Goal: Task Accomplishment & Management: Manage account settings

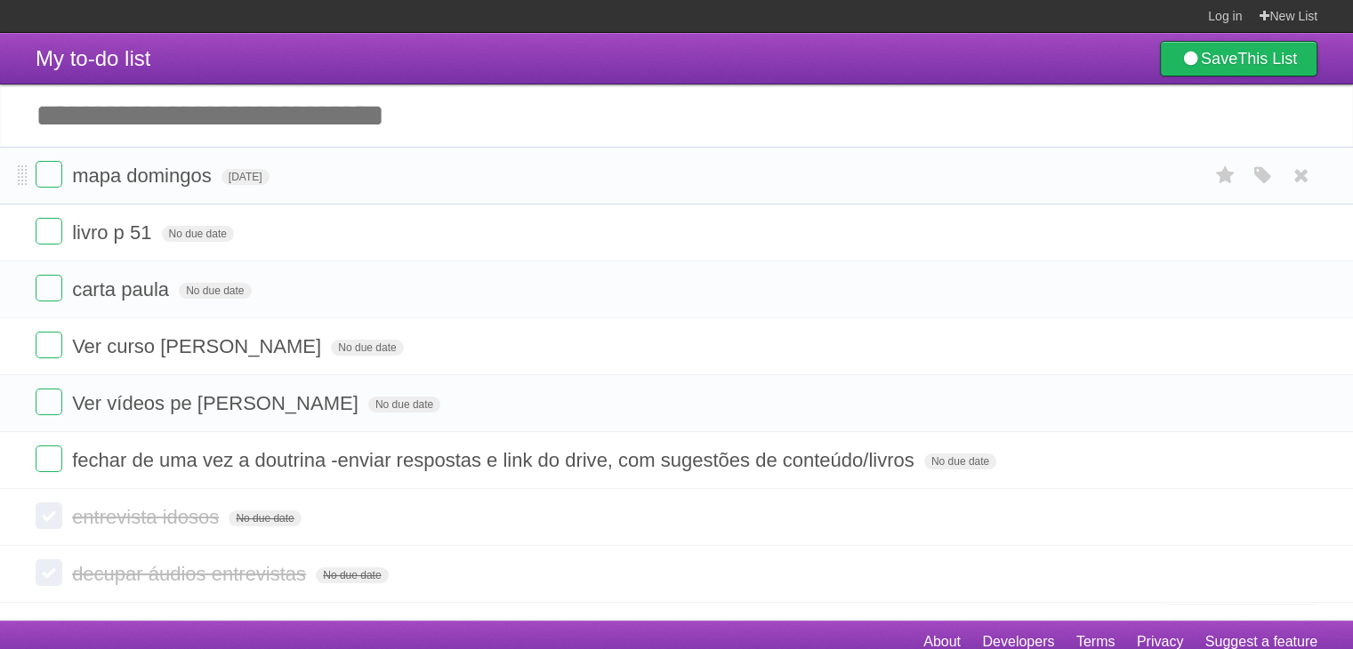
click at [389, 186] on form "mapa [PERSON_NAME][DATE] White Red Blue Green Purple Orange" at bounding box center [677, 175] width 1282 height 29
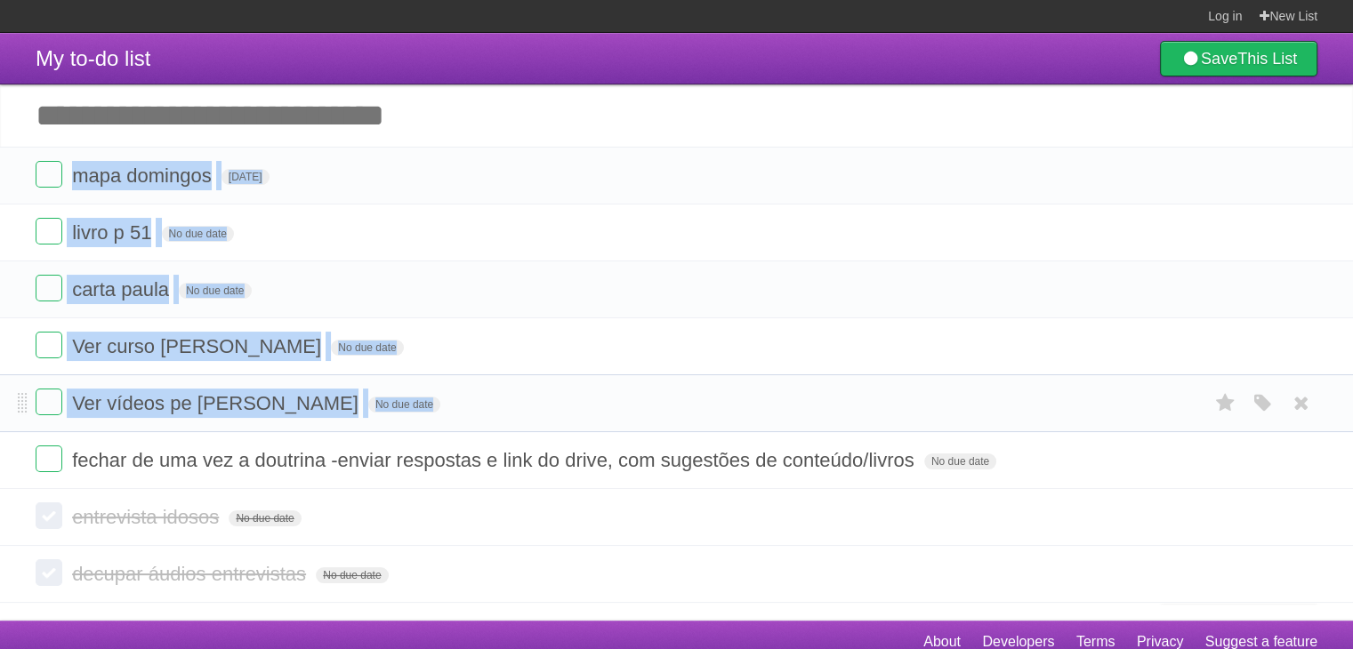
drag, startPoint x: 389, startPoint y: 186, endPoint x: 490, endPoint y: 403, distance: 239.5
click at [490, 403] on ul "mapa [PERSON_NAME][DATE] White Red Blue Green Purple Orange livro p 51 No due d…" at bounding box center [676, 318] width 1353 height 342
click at [490, 403] on form "Ver vídeos pe [PERSON_NAME] No due date White Red Blue Green Purple Orange" at bounding box center [677, 403] width 1282 height 29
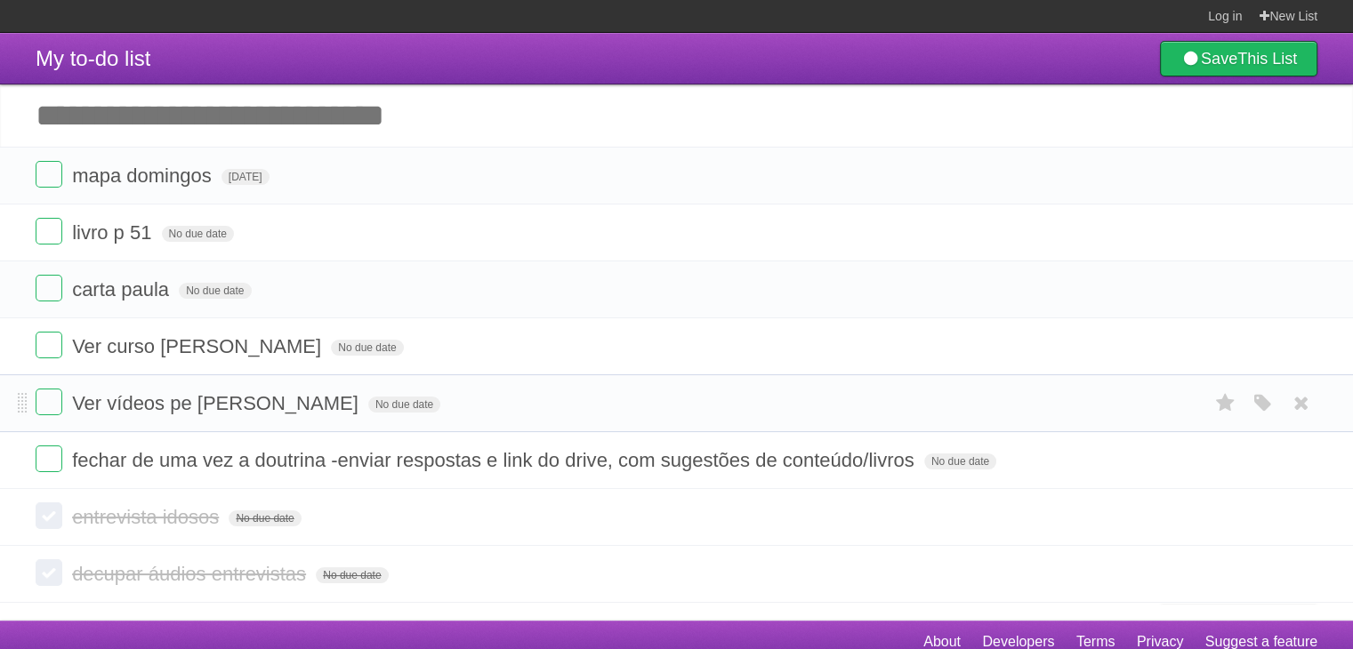
click at [490, 403] on form "Ver vídeos pe [PERSON_NAME] No due date White Red Blue Green Purple Orange" at bounding box center [677, 403] width 1282 height 29
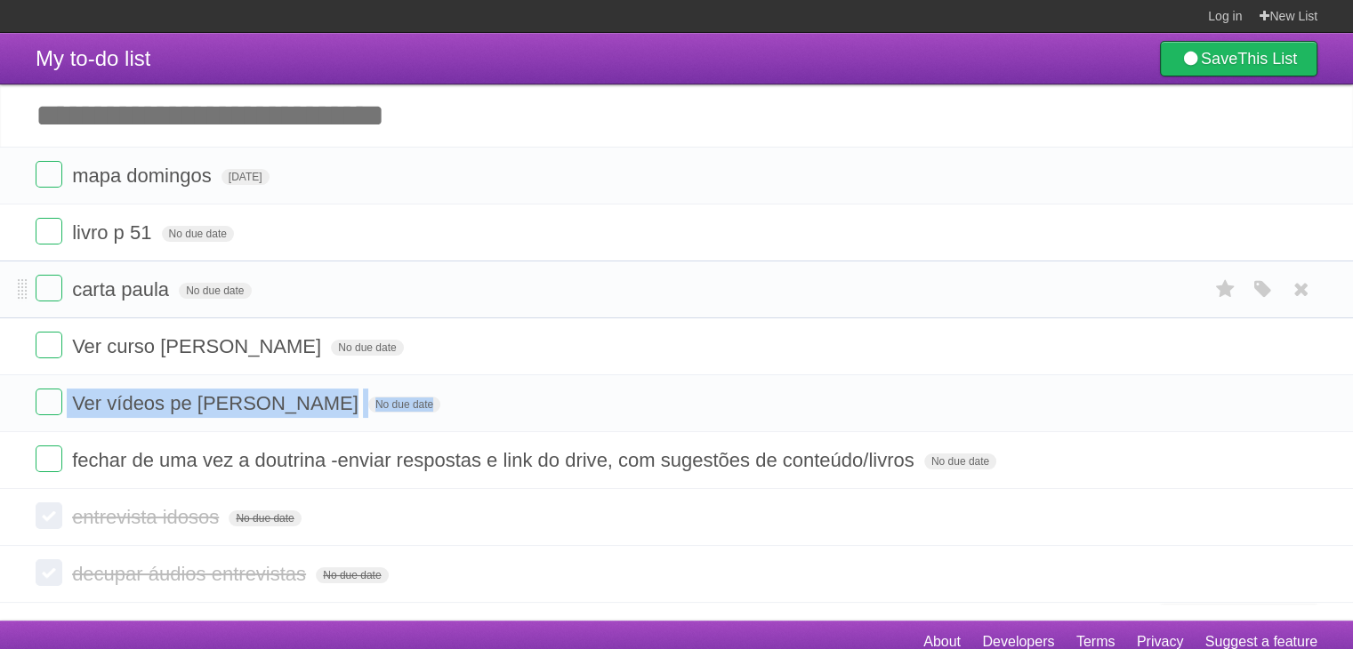
drag, startPoint x: 490, startPoint y: 403, endPoint x: 511, endPoint y: 316, distance: 89.5
click at [511, 316] on ul "mapa [PERSON_NAME][DATE] White Red Blue Green Purple Orange livro p 51 No due d…" at bounding box center [676, 318] width 1353 height 342
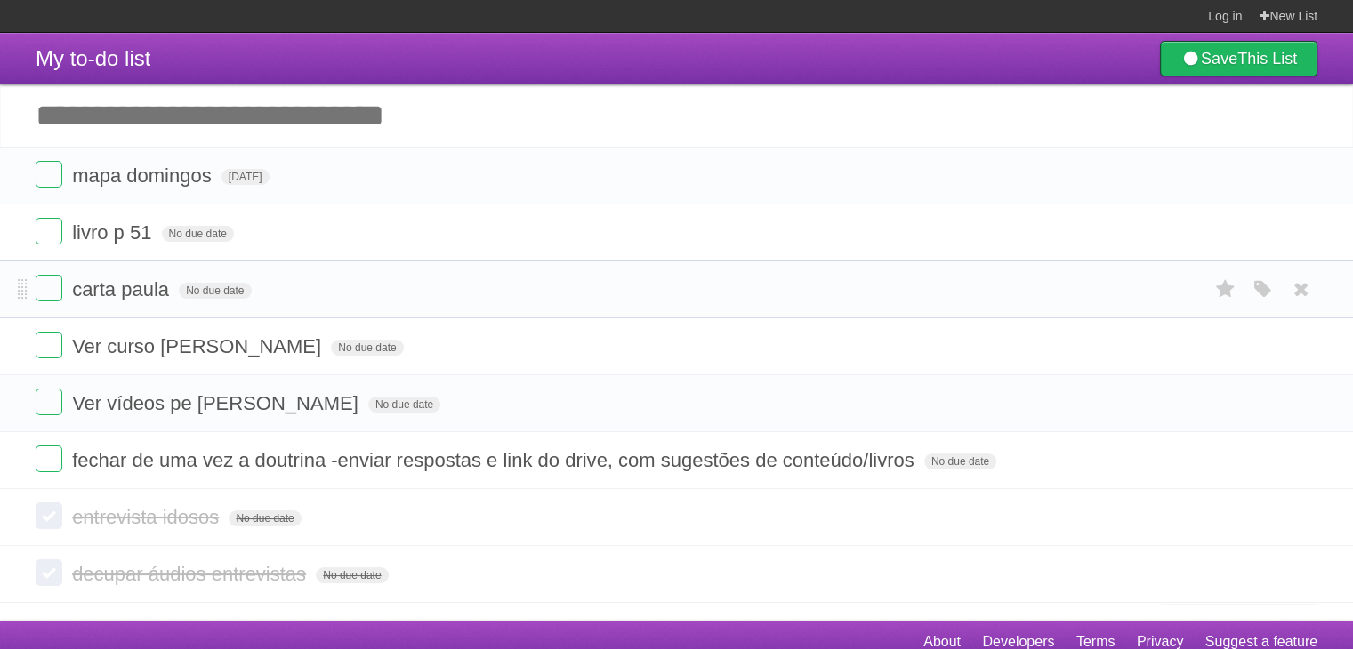
click at [511, 316] on li "carta paula No due date White Red Blue Green Purple Orange" at bounding box center [676, 290] width 1353 height 58
drag, startPoint x: 511, startPoint y: 316, endPoint x: 519, endPoint y: 290, distance: 27.0
click at [519, 290] on li "carta paula No due date White Red Blue Green Purple Orange" at bounding box center [676, 290] width 1353 height 58
click at [519, 290] on form "carta paula No due date White Red Blue Green Purple Orange" at bounding box center [677, 289] width 1282 height 29
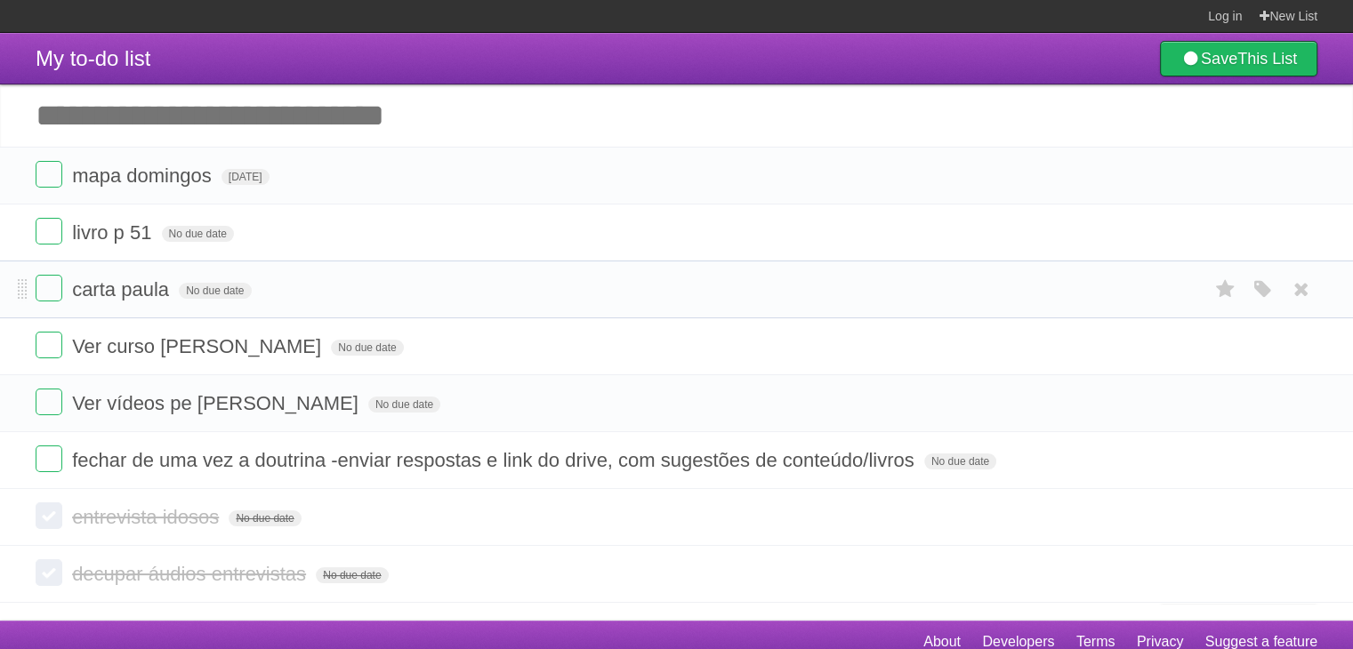
click at [519, 290] on form "carta paula No due date White Red Blue Green Purple Orange" at bounding box center [677, 289] width 1282 height 29
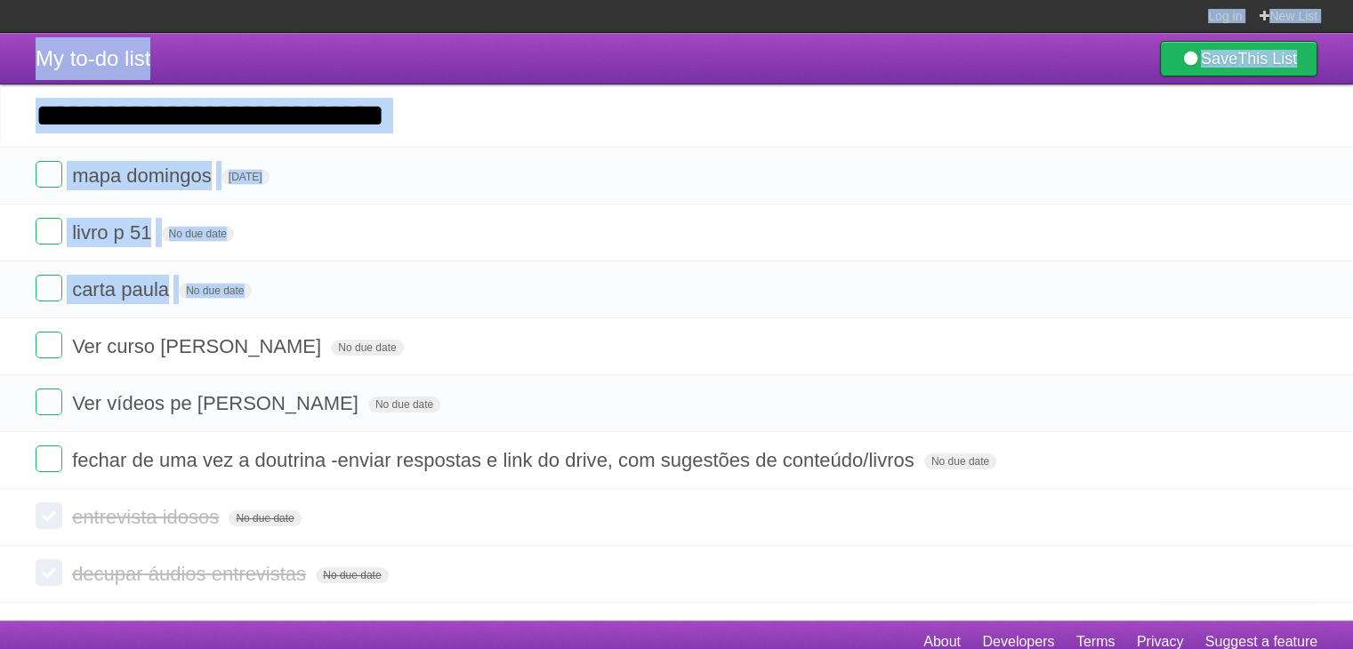
drag, startPoint x: 519, startPoint y: 290, endPoint x: 568, endPoint y: 1, distance: 293.3
click at [568, 1] on body "Log in New List Log in Save list Create a new list My to-do list Save This List…" at bounding box center [676, 331] width 1353 height 663
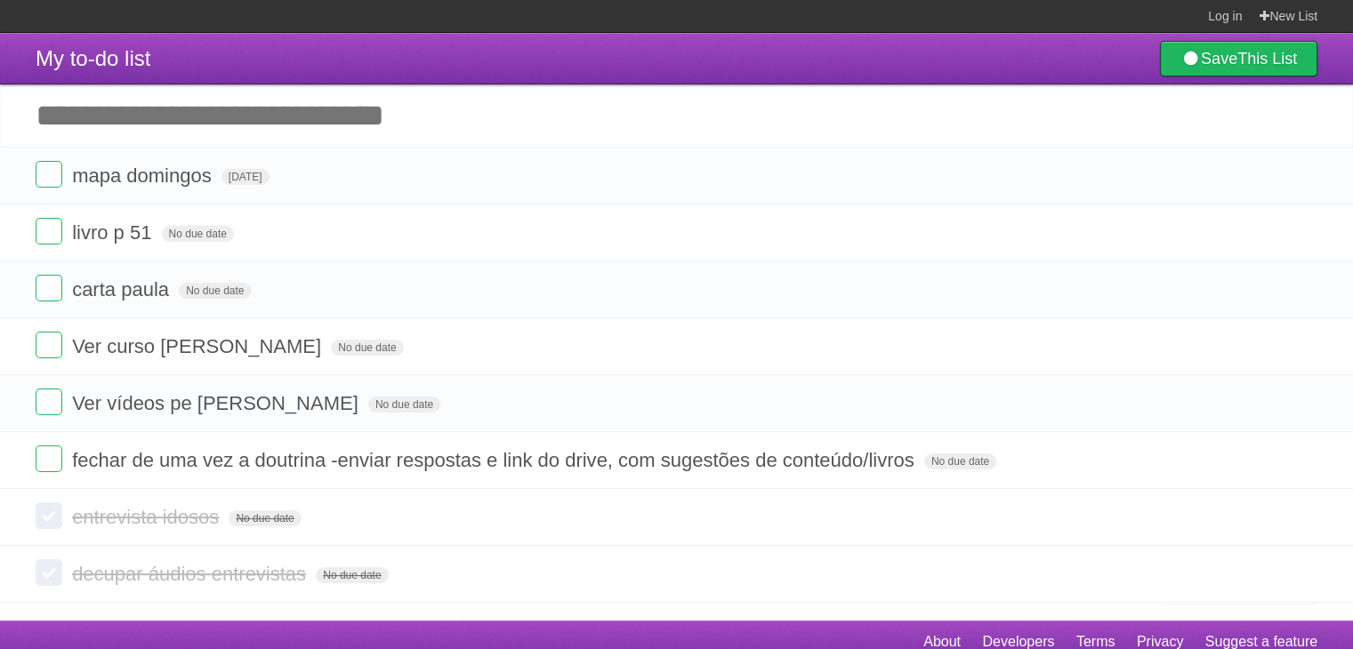
click at [568, 1] on section "Log in New List" at bounding box center [676, 16] width 1353 height 33
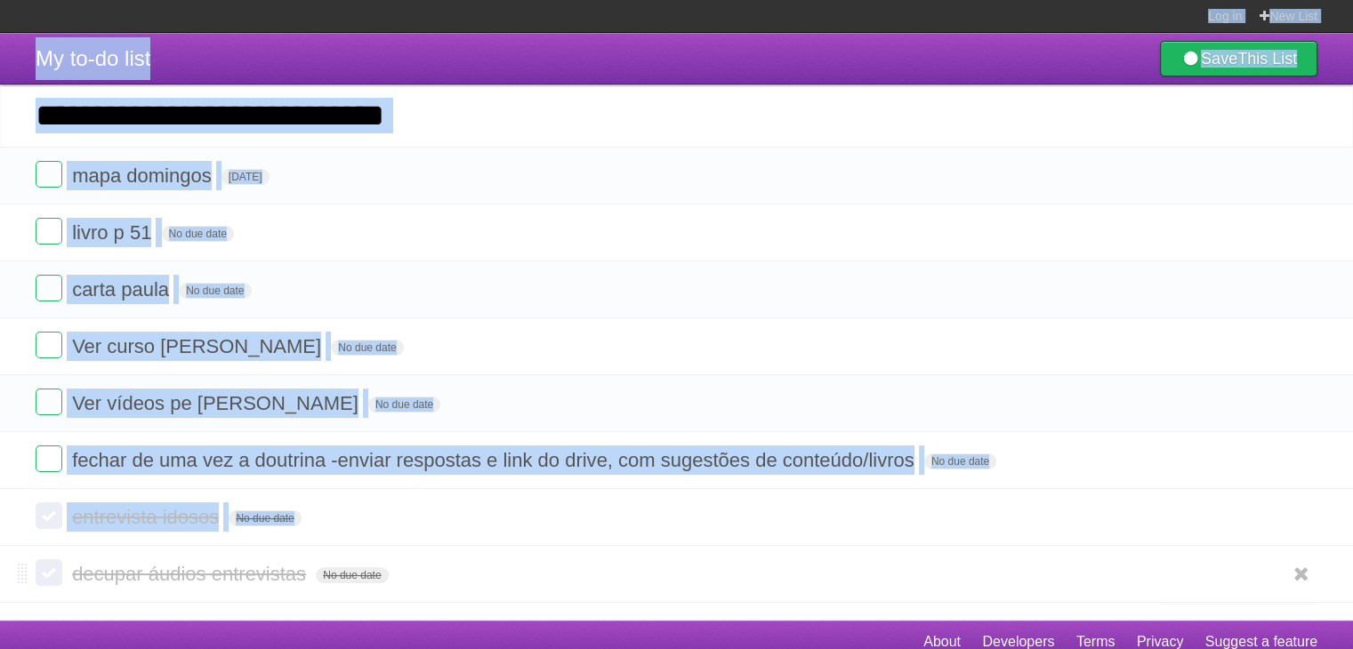
drag, startPoint x: 568, startPoint y: 1, endPoint x: 563, endPoint y: 557, distance: 555.9
click at [563, 557] on body "Log in New List Log in Save list Create a new list My to-do list Save This List…" at bounding box center [676, 331] width 1353 height 663
click at [563, 557] on li "decupar áudios entrevistas No due date White Red Blue Green Purple Orange" at bounding box center [676, 574] width 1353 height 58
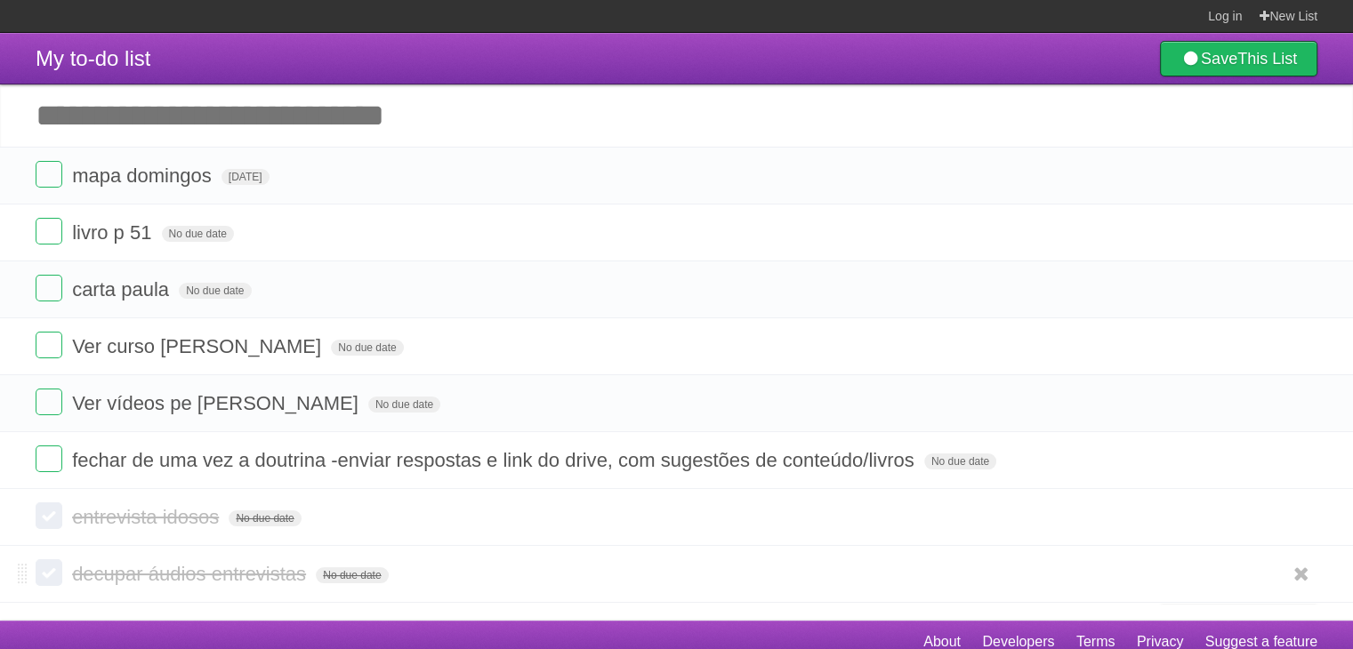
click at [563, 557] on li "decupar áudios entrevistas No due date White Red Blue Green Purple Orange" at bounding box center [676, 574] width 1353 height 58
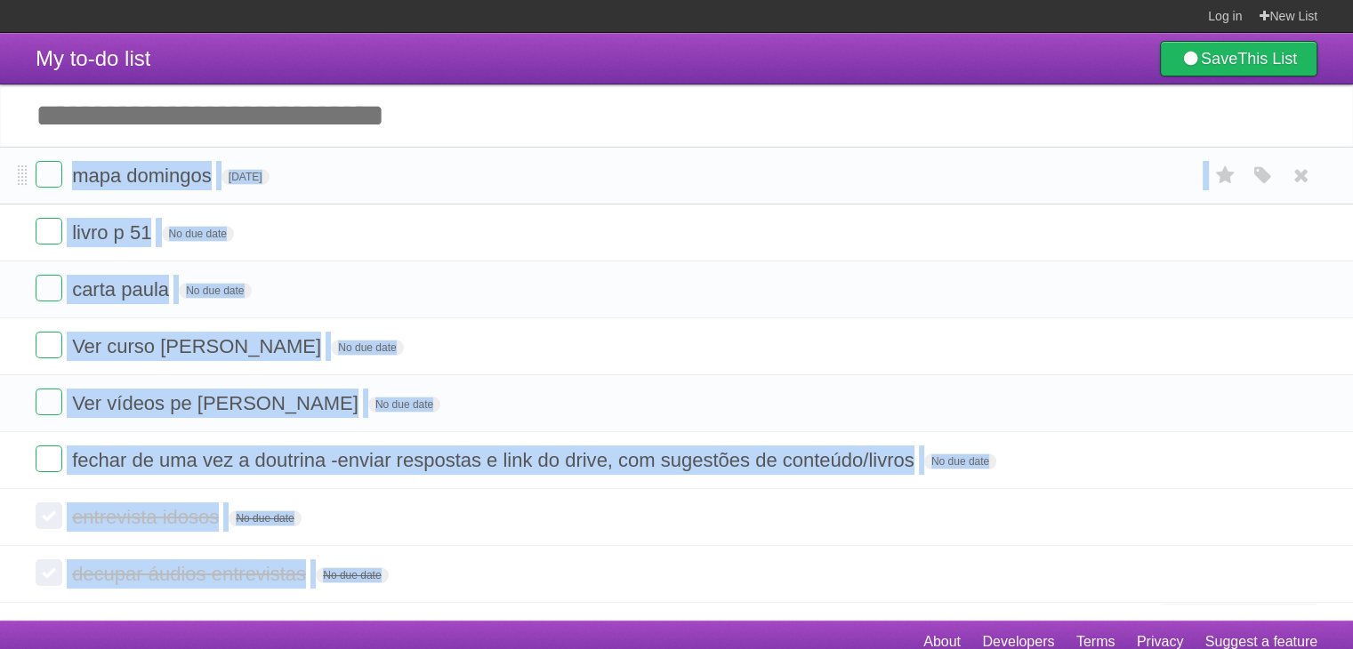
drag, startPoint x: 563, startPoint y: 557, endPoint x: 565, endPoint y: 169, distance: 387.8
click at [565, 169] on section "mapa [PERSON_NAME][DATE] White Red Blue Green Purple Orange livro p 51 No due d…" at bounding box center [676, 375] width 1353 height 456
click at [565, 169] on form "mapa [PERSON_NAME][DATE] White Red Blue Green Purple Orange" at bounding box center [677, 175] width 1282 height 29
